Goal: Task Accomplishment & Management: Use online tool/utility

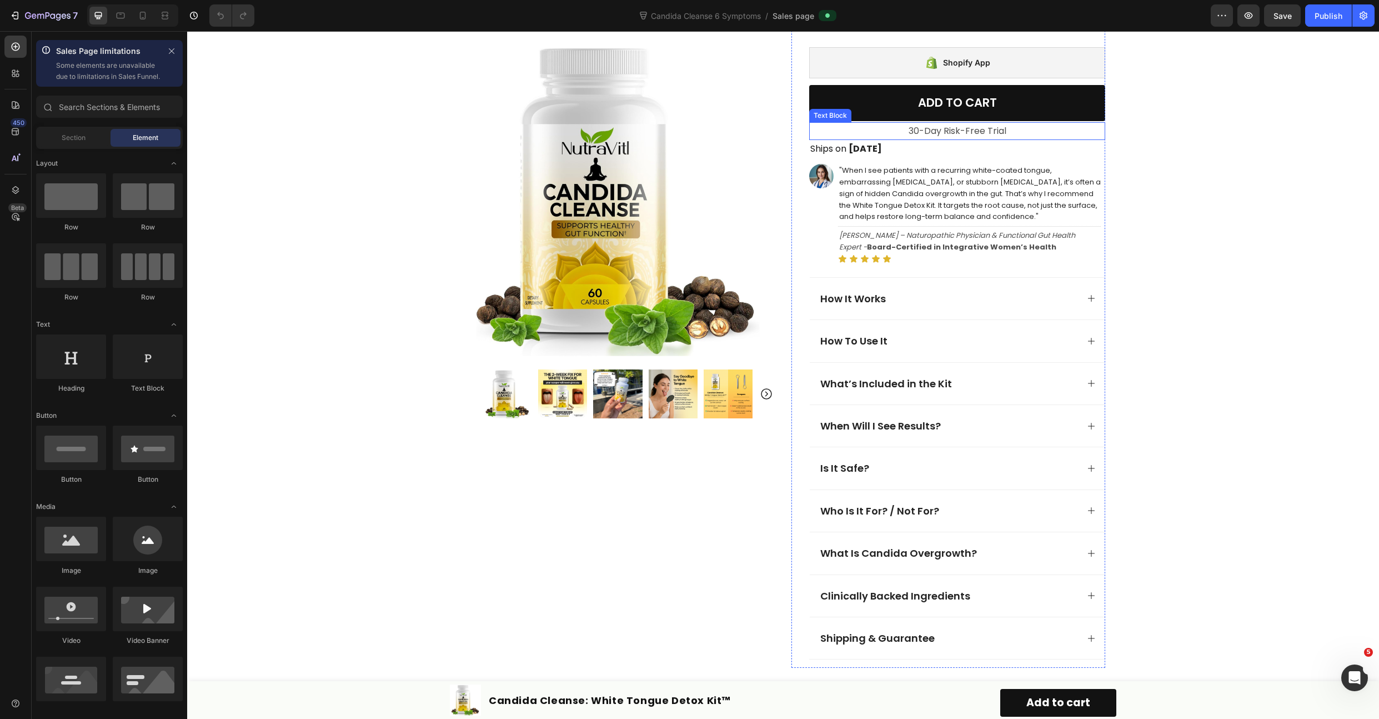
scroll to position [533, 0]
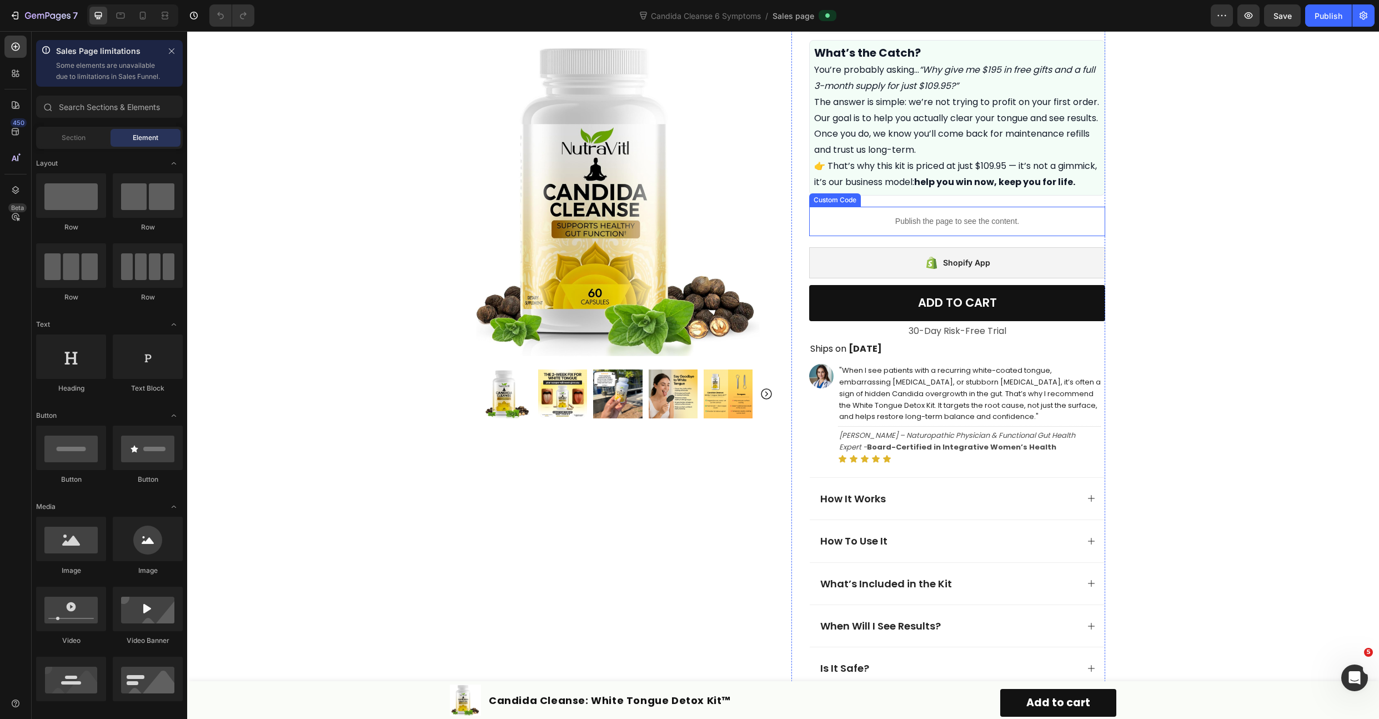
click at [917, 227] on p "Publish the page to see the content." at bounding box center [957, 222] width 296 height 12
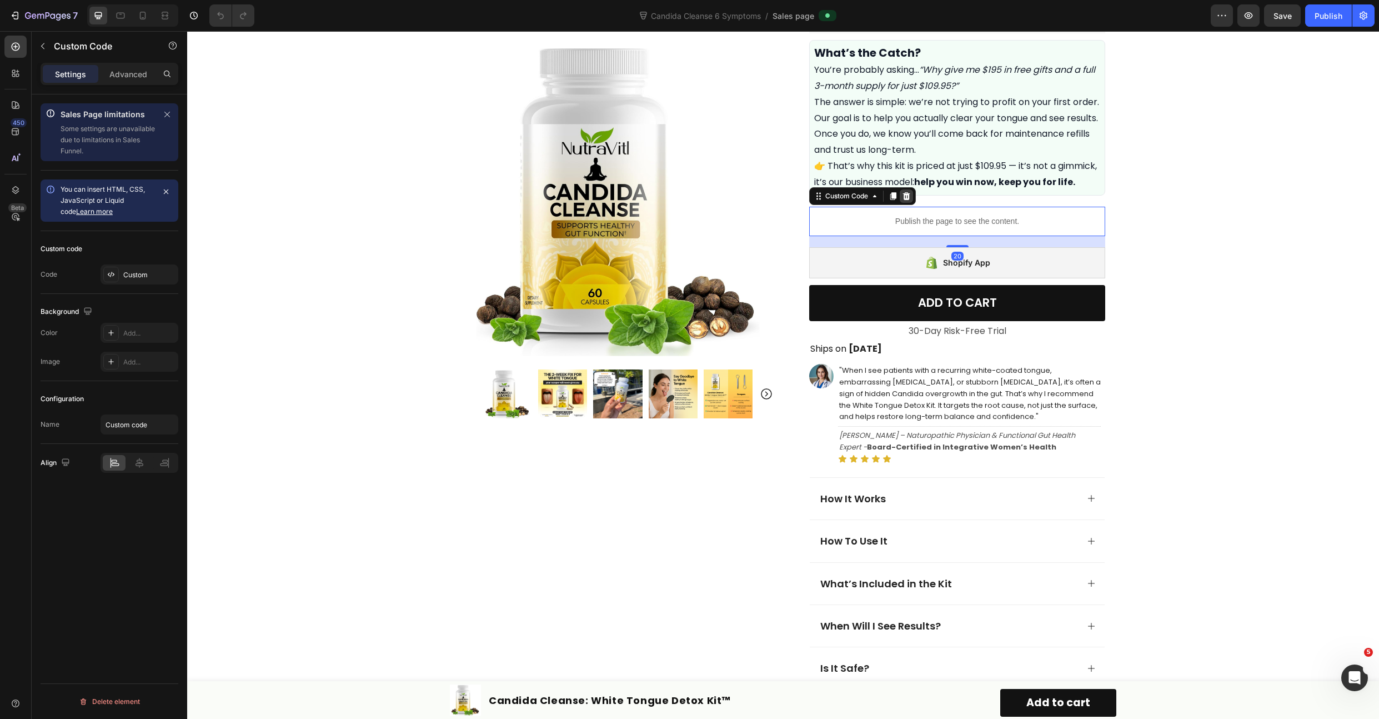
click at [903, 199] on icon at bounding box center [906, 196] width 7 height 8
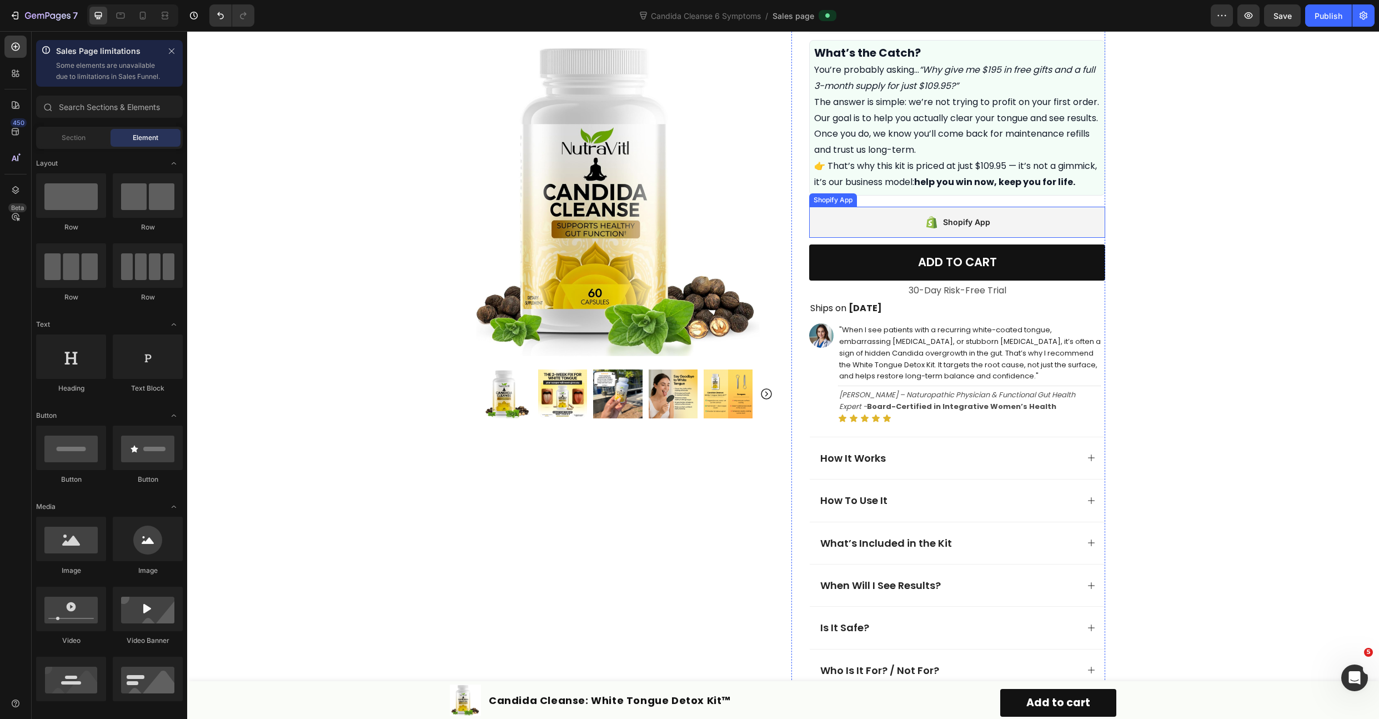
click at [888, 238] on div "Shopify App" at bounding box center [957, 222] width 296 height 31
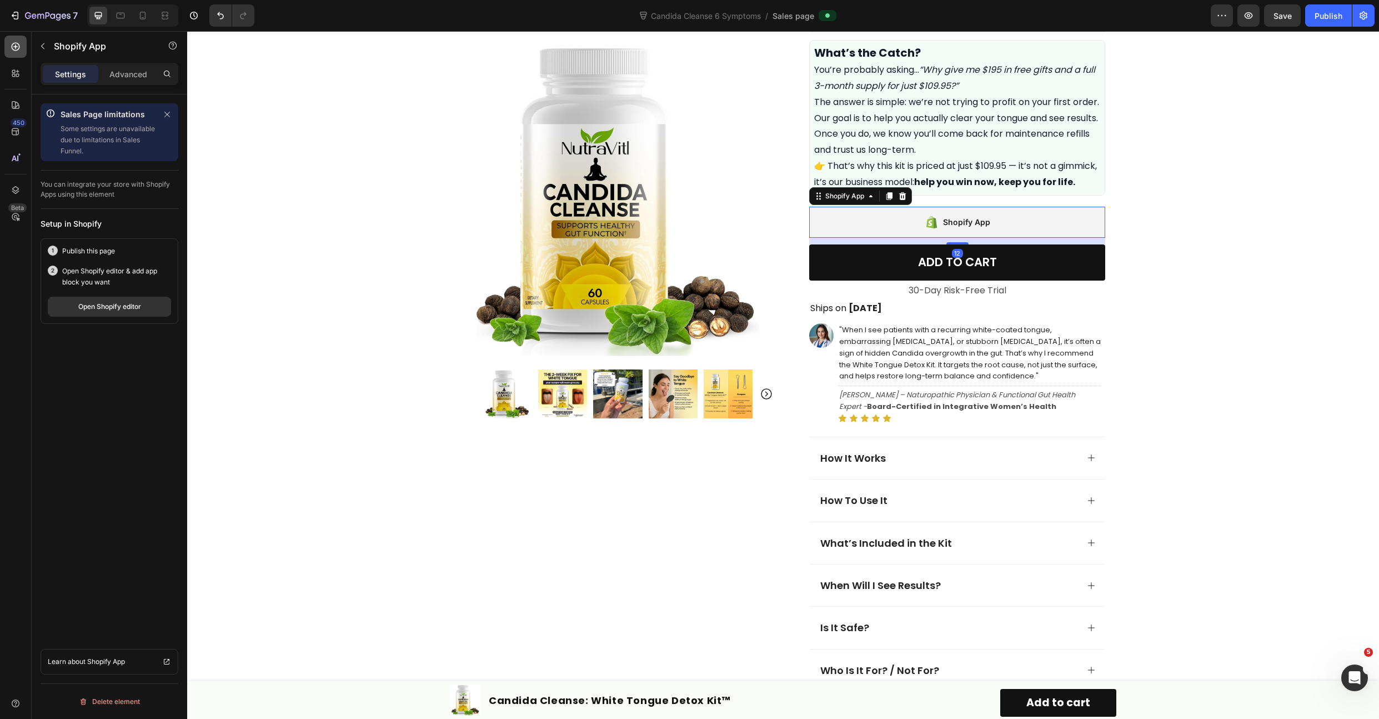
click at [8, 46] on div at bounding box center [15, 47] width 22 height 22
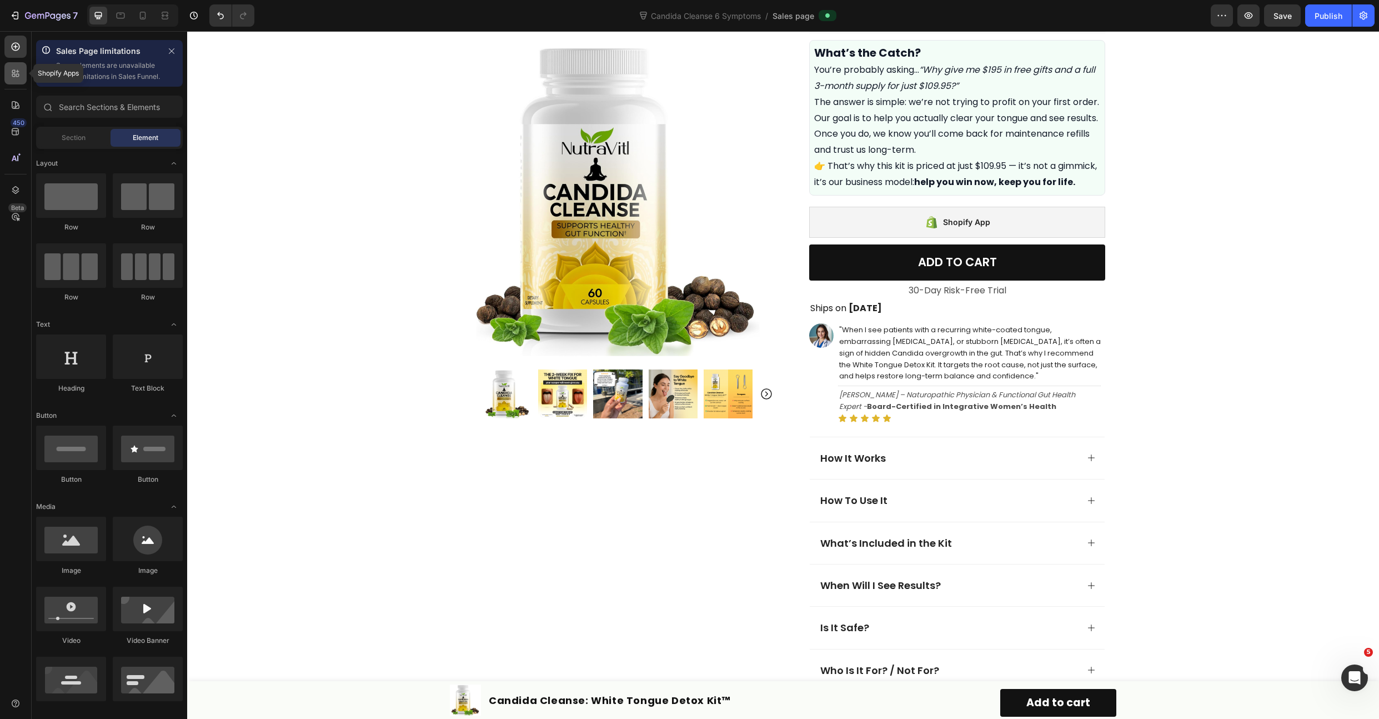
click at [17, 76] on icon at bounding box center [17, 75] width 3 height 3
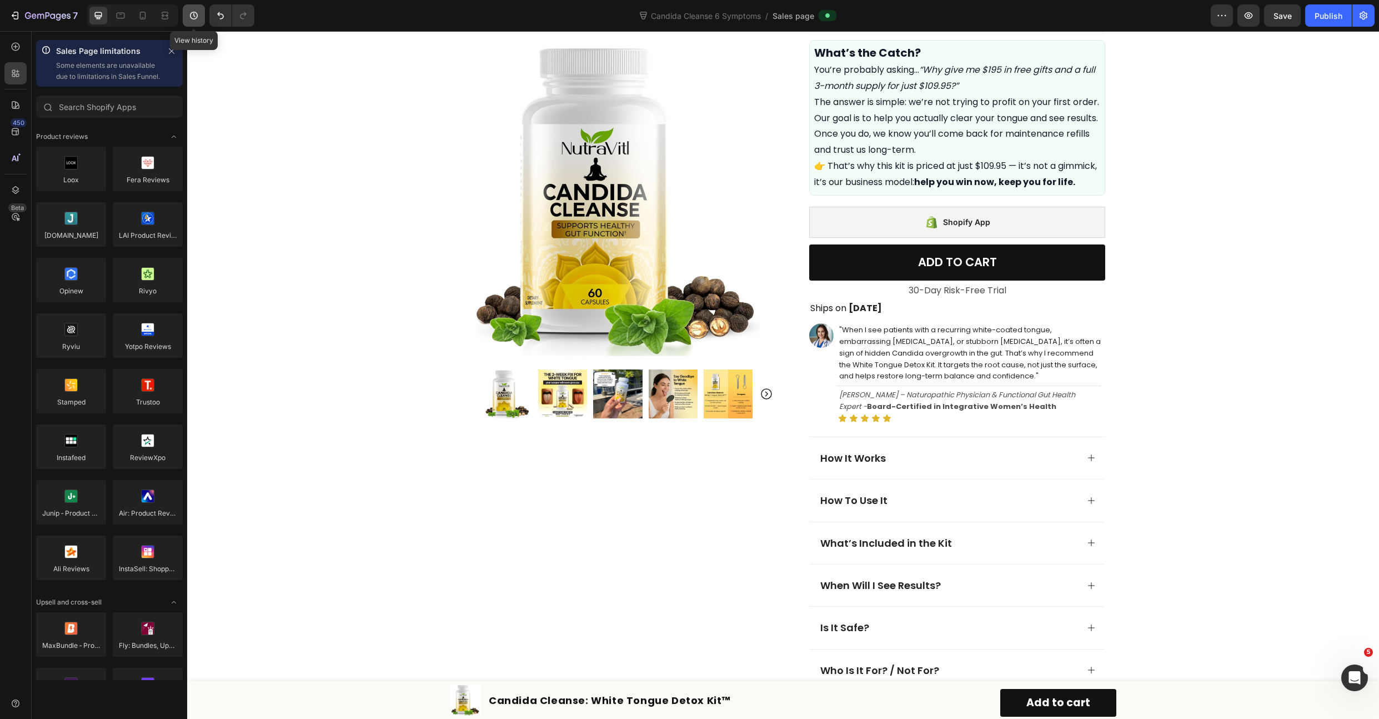
click at [195, 17] on icon "button" at bounding box center [193, 15] width 11 height 11
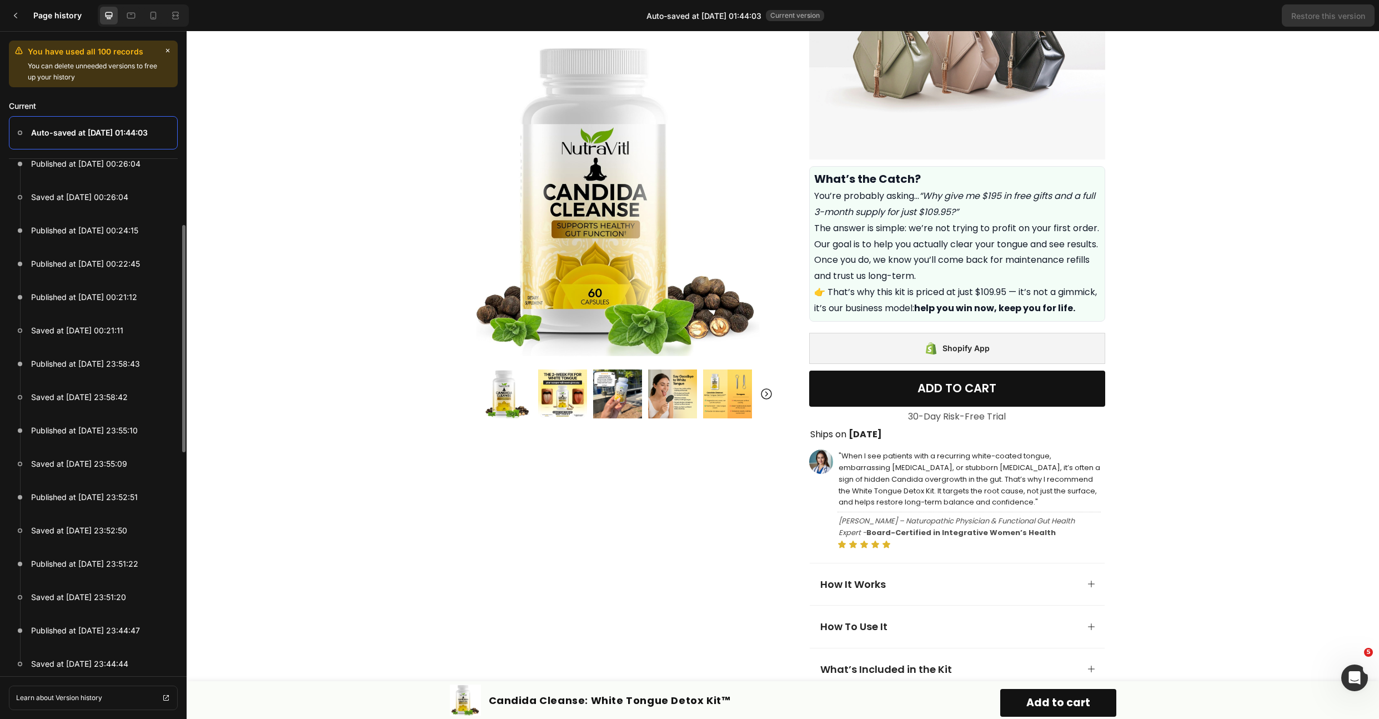
scroll to position [0, 0]
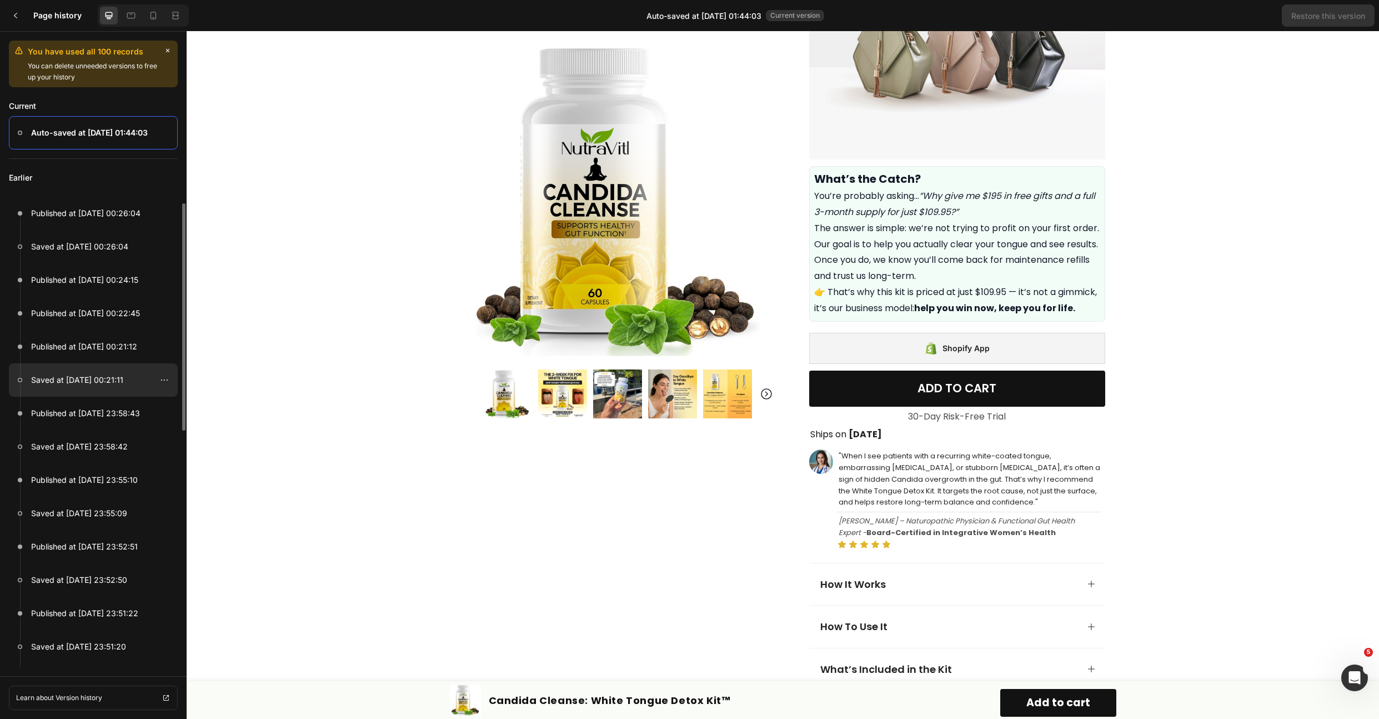
click at [131, 387] on div at bounding box center [93, 379] width 169 height 33
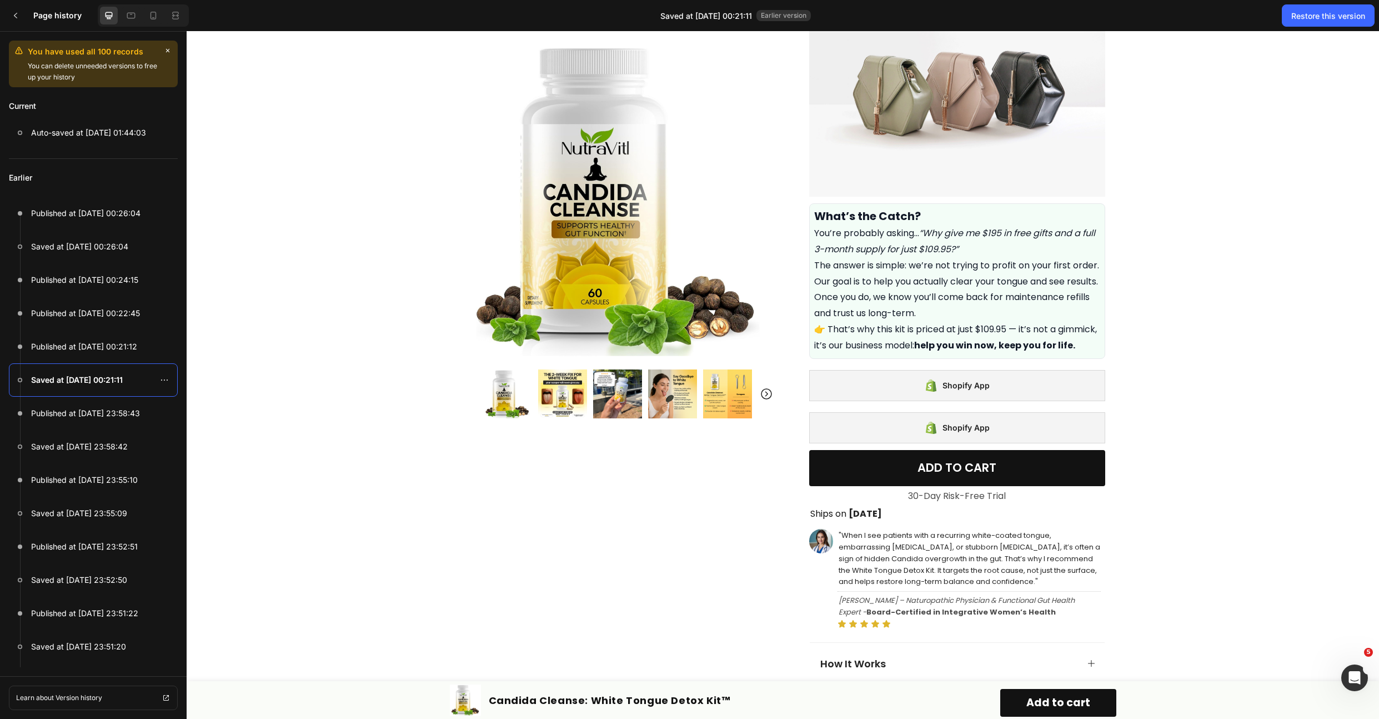
scroll to position [438, 0]
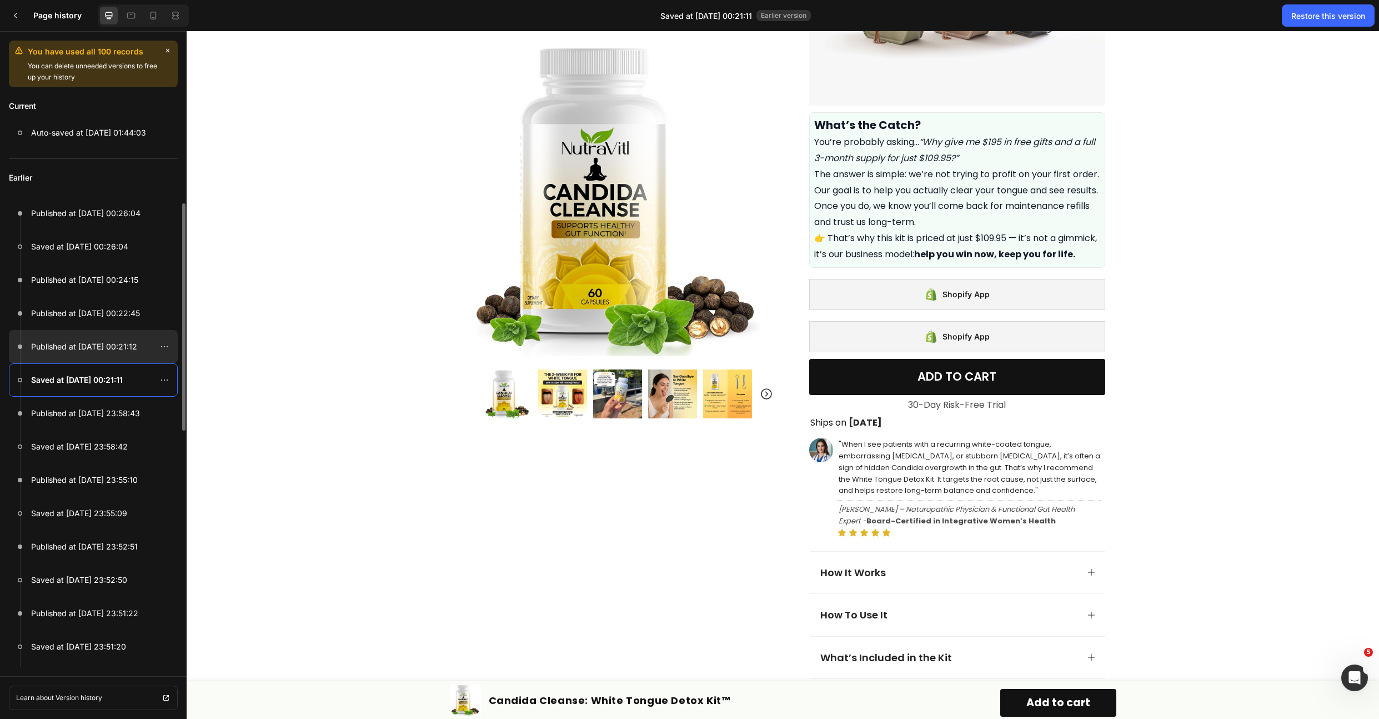
click at [73, 353] on p "Published at [DATE] 00:21:12" at bounding box center [84, 346] width 106 height 13
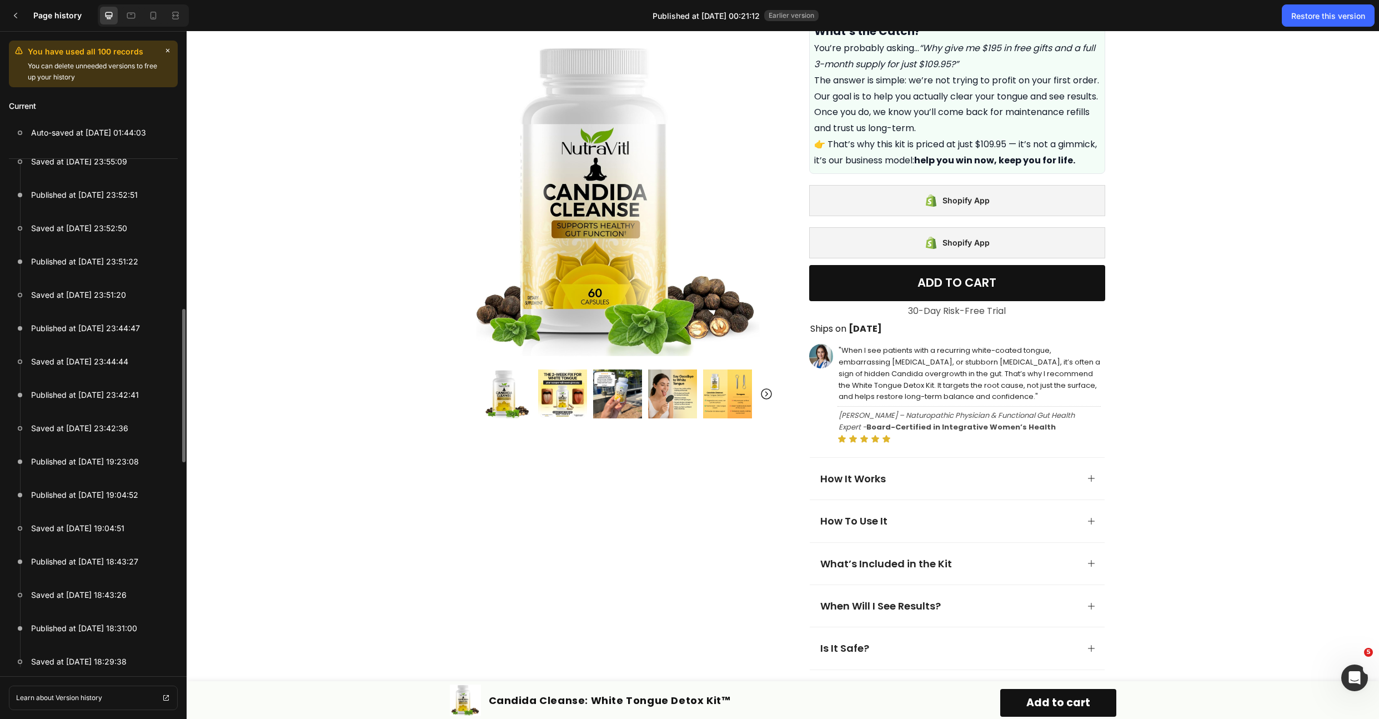
scroll to position [337, 0]
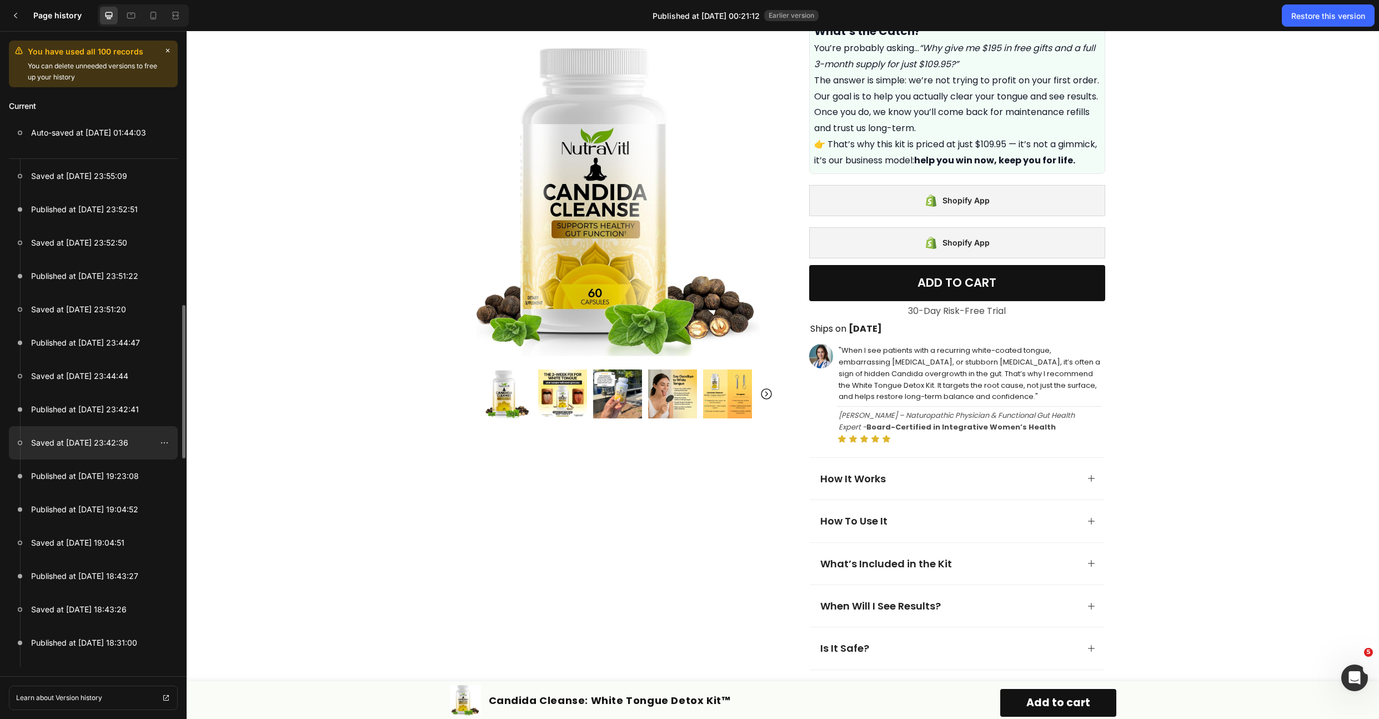
click at [120, 445] on p "Saved at [DATE] 23:42:36" at bounding box center [79, 442] width 97 height 13
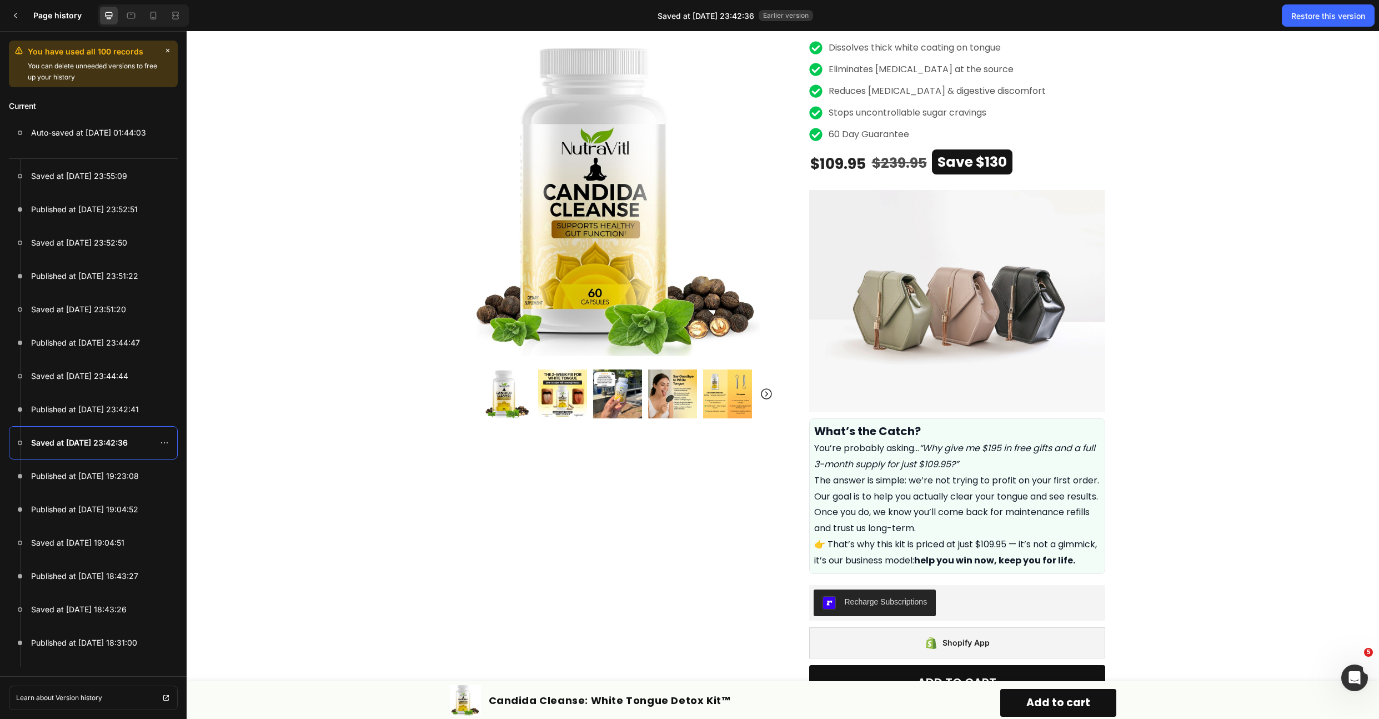
scroll to position [501, 0]
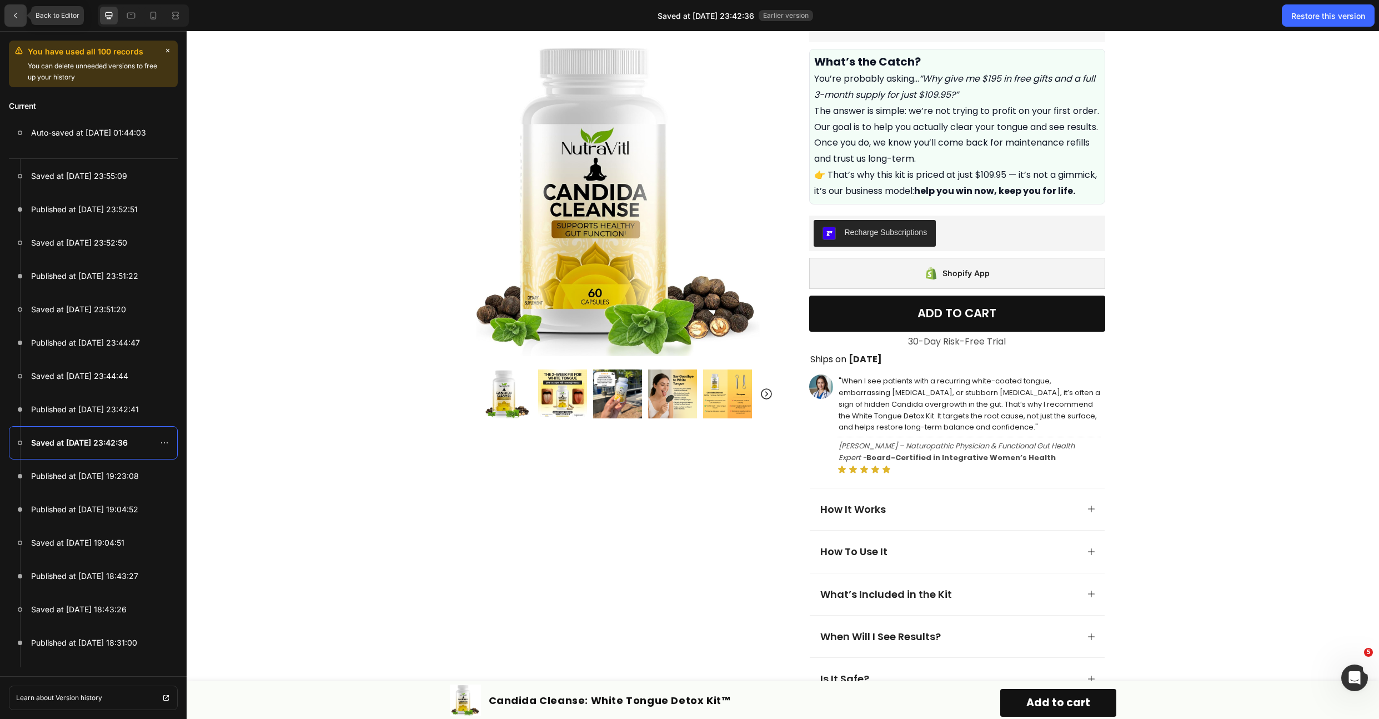
click at [23, 12] on div at bounding box center [15, 15] width 22 height 22
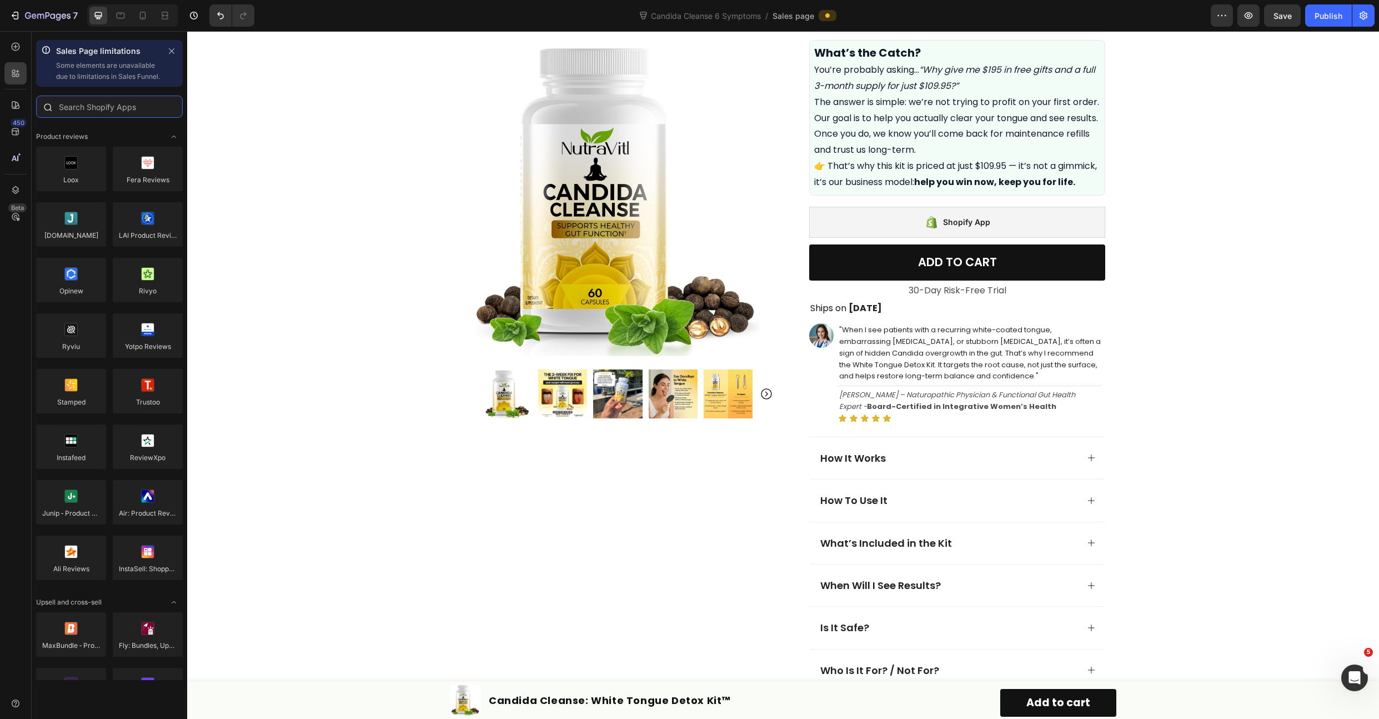
click at [96, 118] on input "text" at bounding box center [109, 107] width 147 height 22
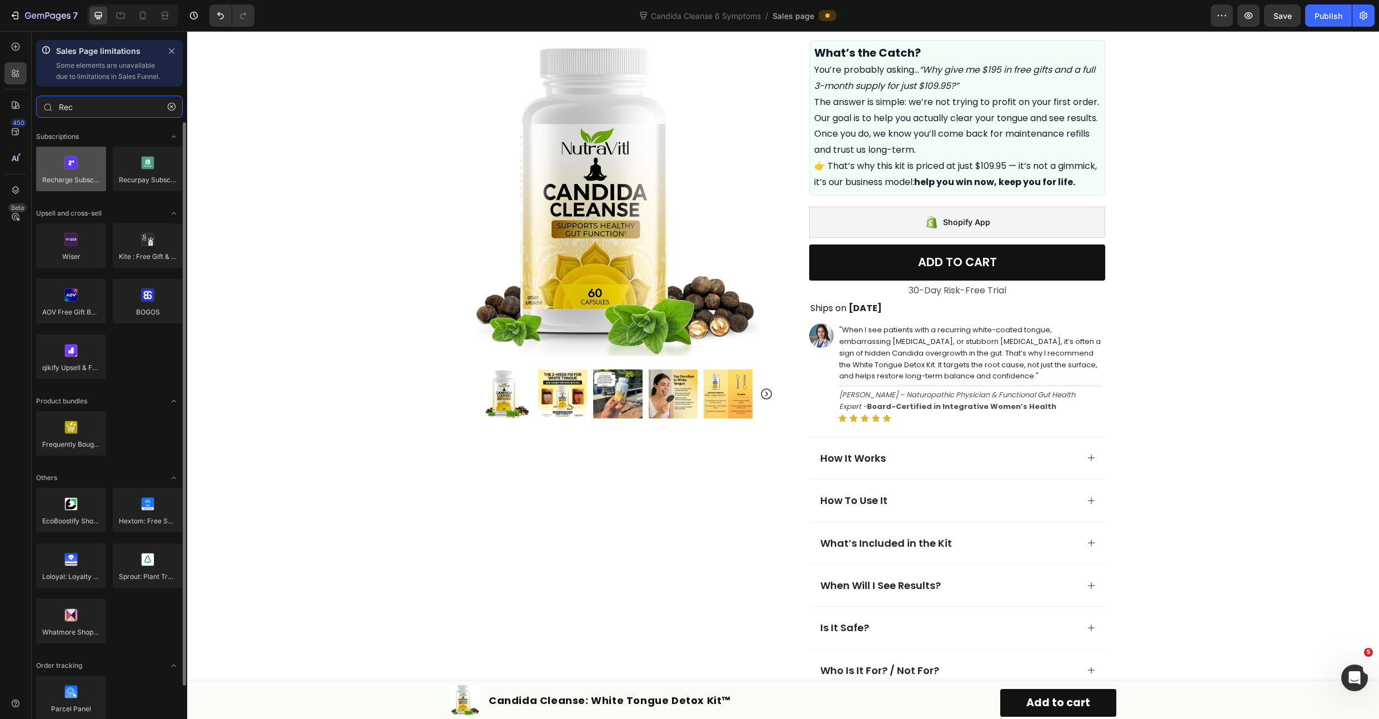
type input "Rec"
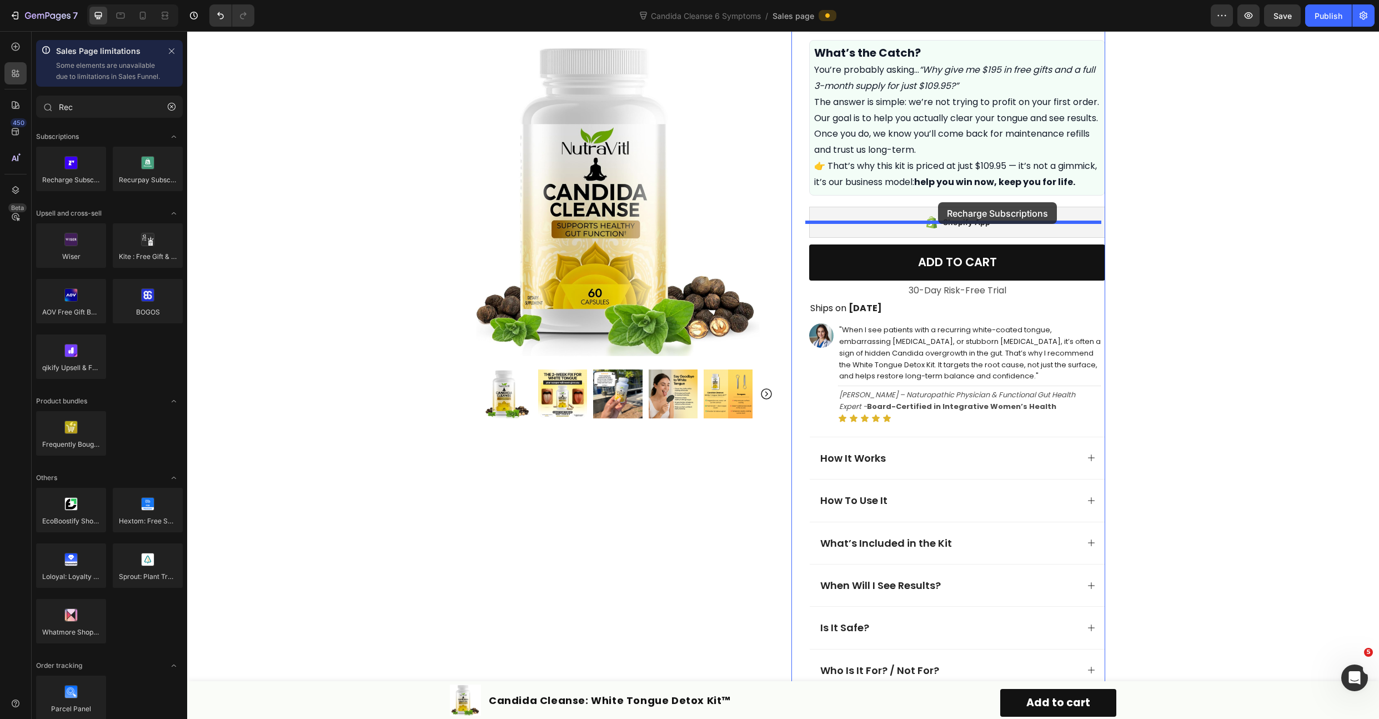
drag, startPoint x: 252, startPoint y: 218, endPoint x: 938, endPoint y: 202, distance: 686.9
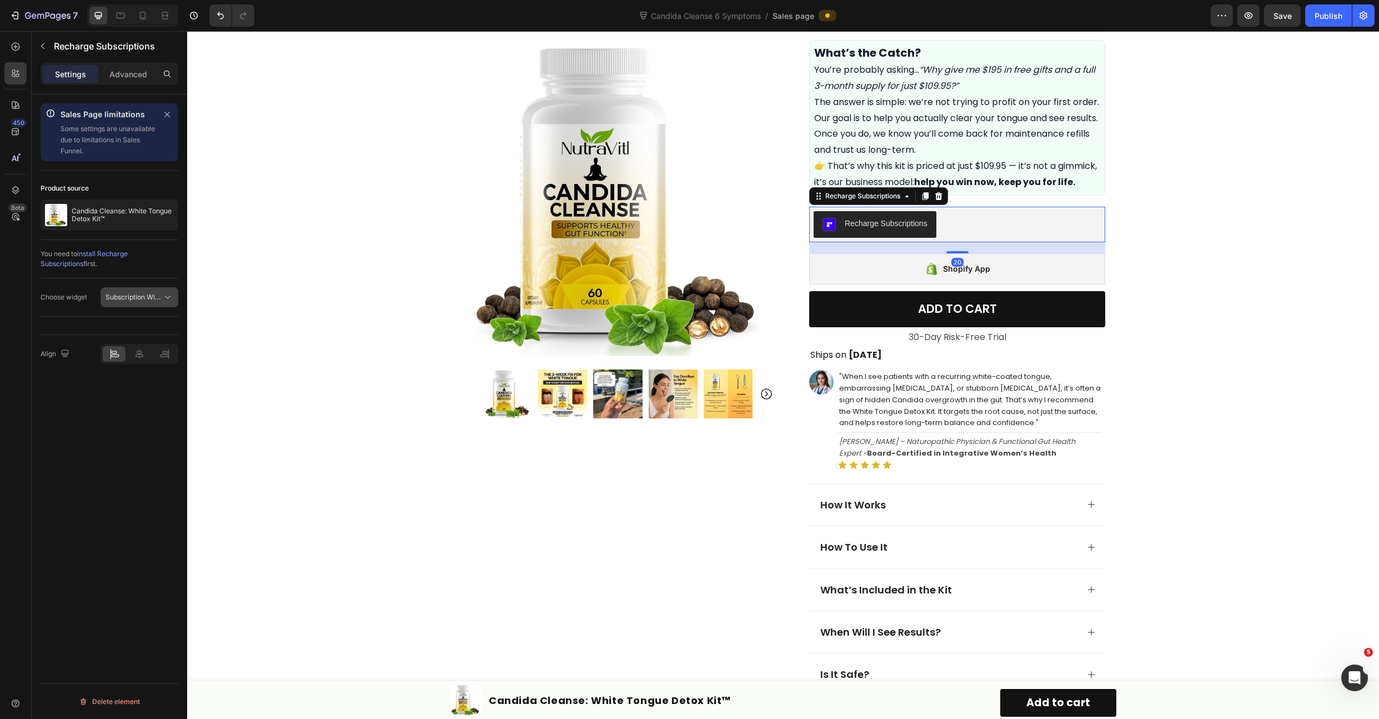
click at [144, 297] on span "Subscription Widget" at bounding box center [137, 297] width 63 height 8
click at [145, 318] on div "Subscription Widget" at bounding box center [122, 324] width 103 height 21
click at [1287, 12] on span "Save" at bounding box center [1283, 15] width 18 height 9
drag, startPoint x: 1326, startPoint y: 14, endPoint x: 1316, endPoint y: 19, distance: 11.2
click at [1327, 14] on div "Publish" at bounding box center [1329, 16] width 28 height 12
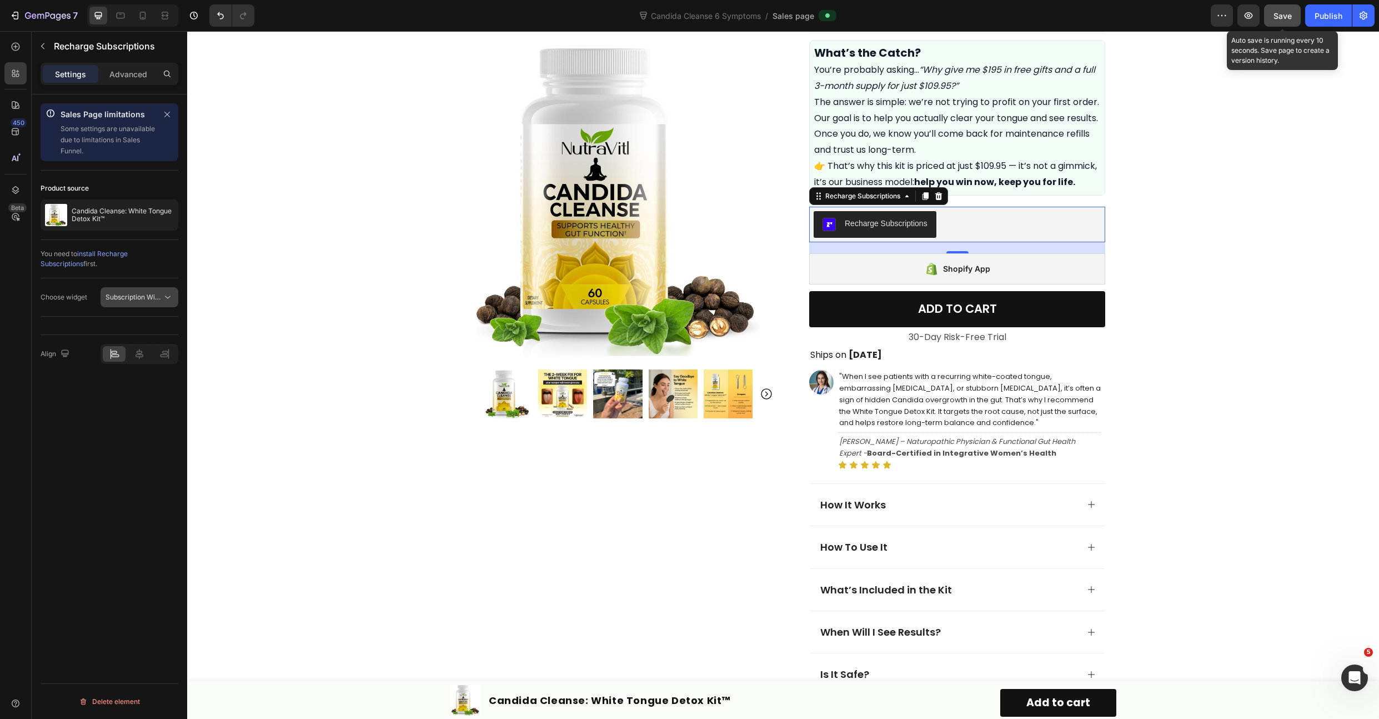
click at [144, 300] on span "Subscription Widget" at bounding box center [137, 297] width 63 height 8
drag, startPoint x: 952, startPoint y: 13, endPoint x: 975, endPoint y: 5, distance: 24.3
click at [954, 13] on div "Candida Cleanse 6 Symptoms / Sales page" at bounding box center [737, 15] width 948 height 22
click at [132, 294] on span "Subscription Widget" at bounding box center [137, 297] width 63 height 8
click at [134, 339] on div "Subscription Widget 2.0" at bounding box center [122, 345] width 103 height 21
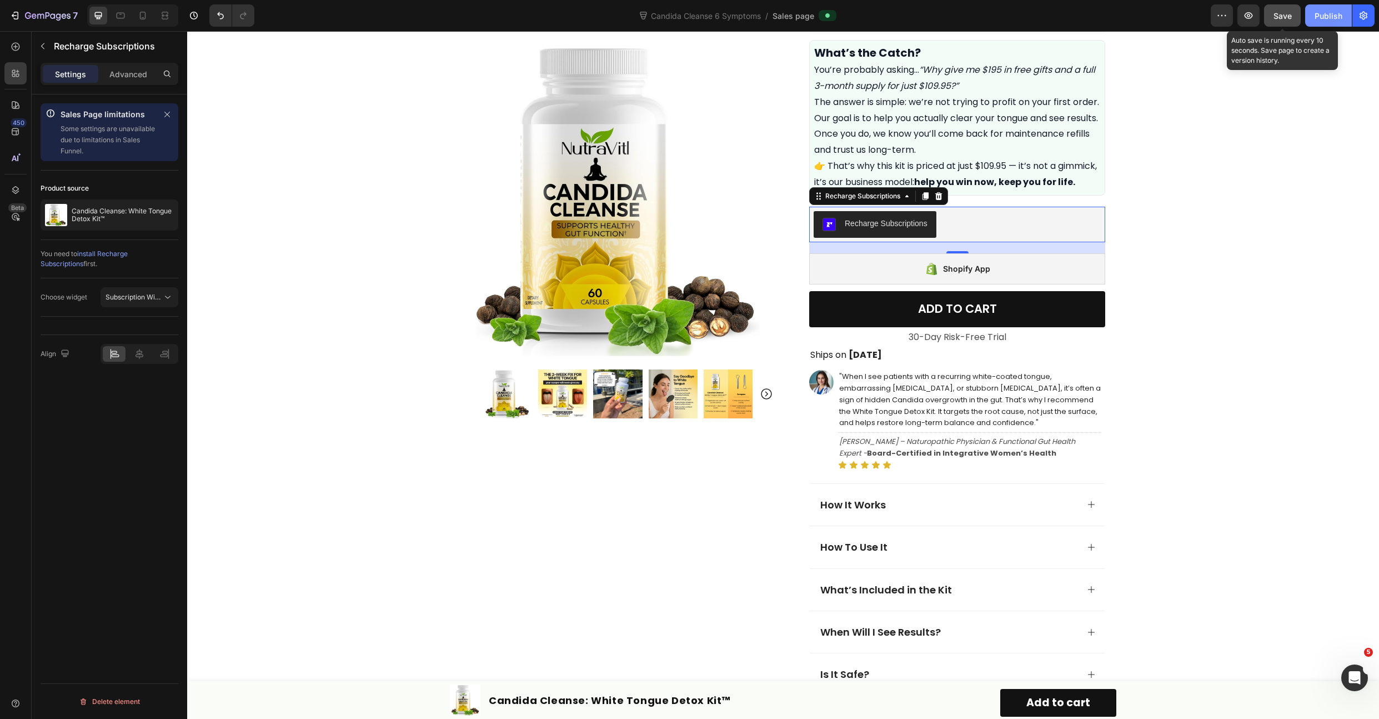
click at [1322, 7] on button "Publish" at bounding box center [1329, 15] width 47 height 22
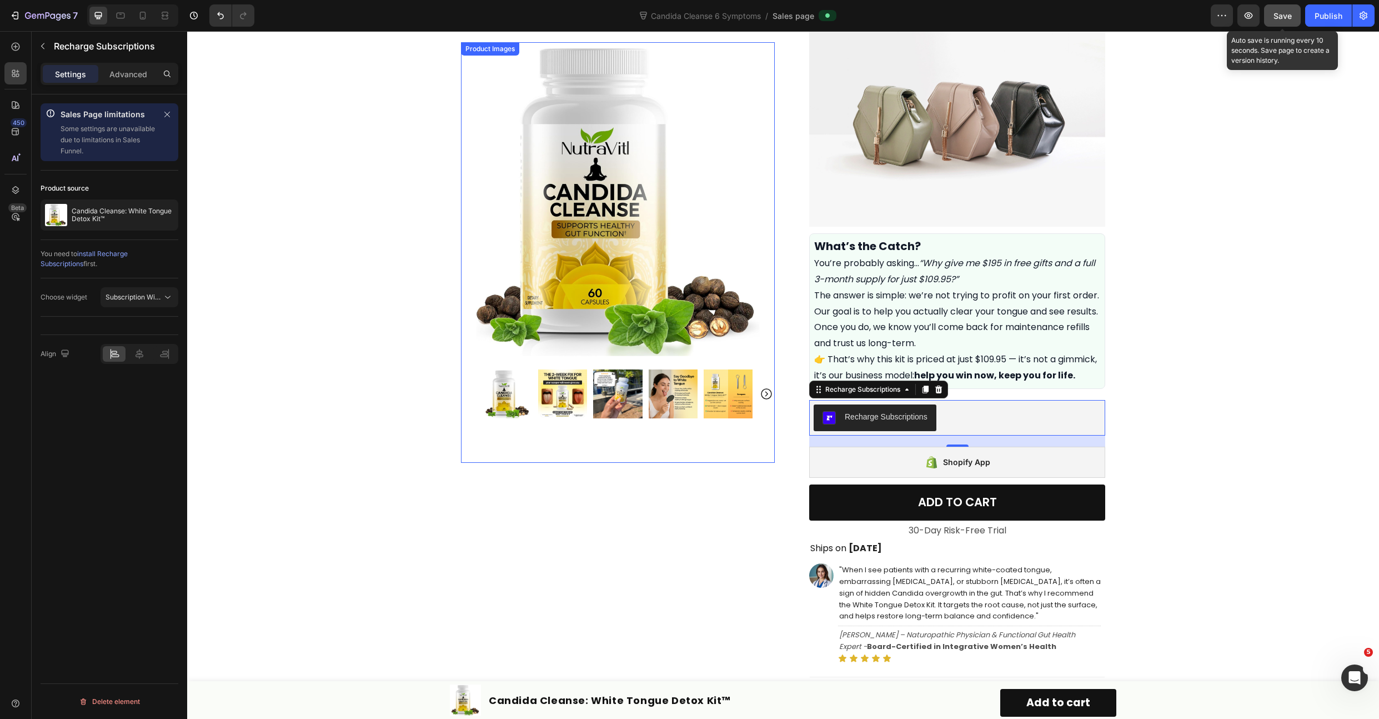
scroll to position [357, 0]
